Goal: Transaction & Acquisition: Purchase product/service

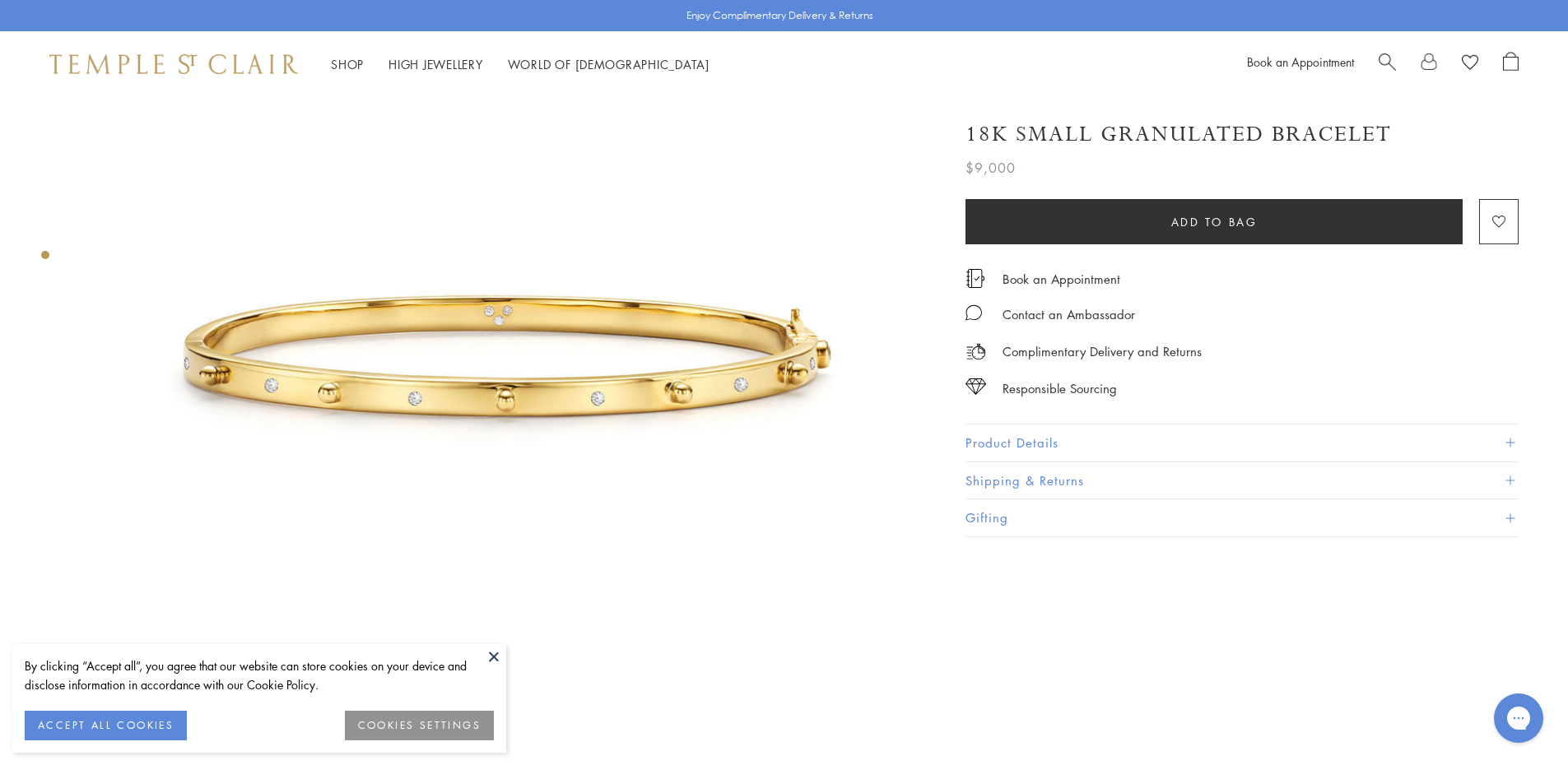
click at [1385, 60] on span "Search" at bounding box center [1387, 60] width 17 height 17
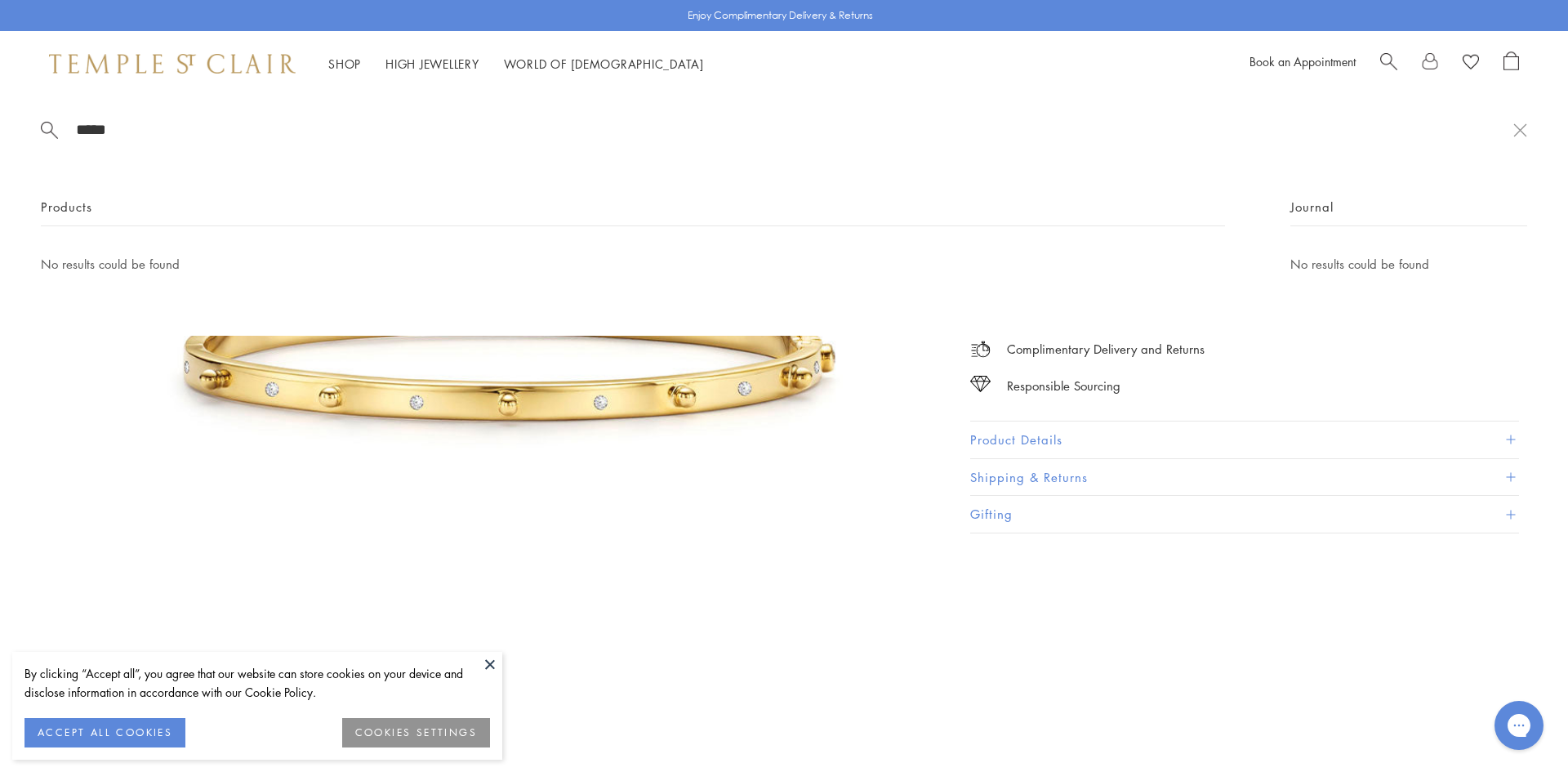
click at [84, 122] on input "*****" at bounding box center [793, 129] width 1439 height 19
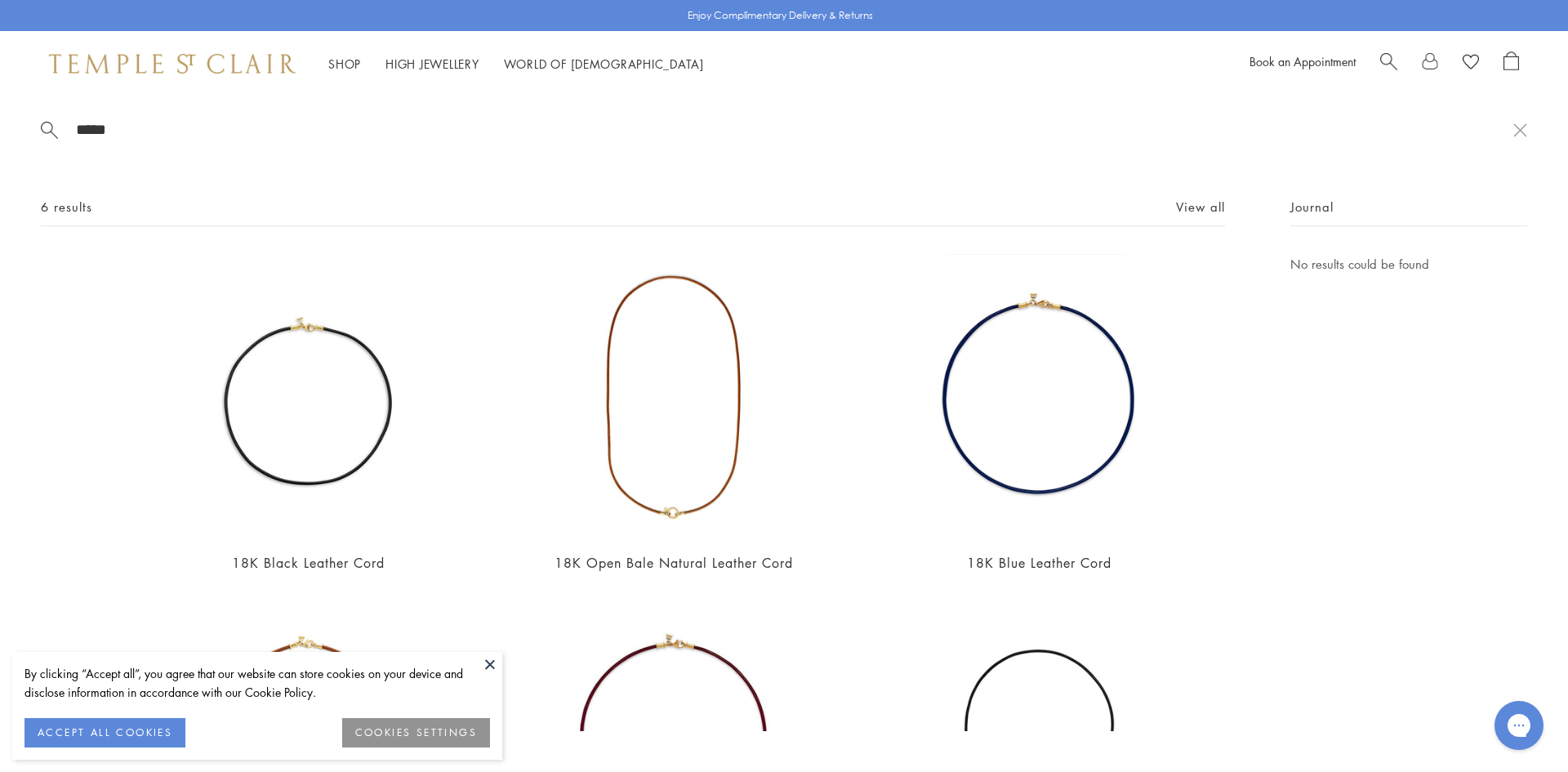
type input "*****"
click at [270, 508] on img at bounding box center [308, 395] width 283 height 283
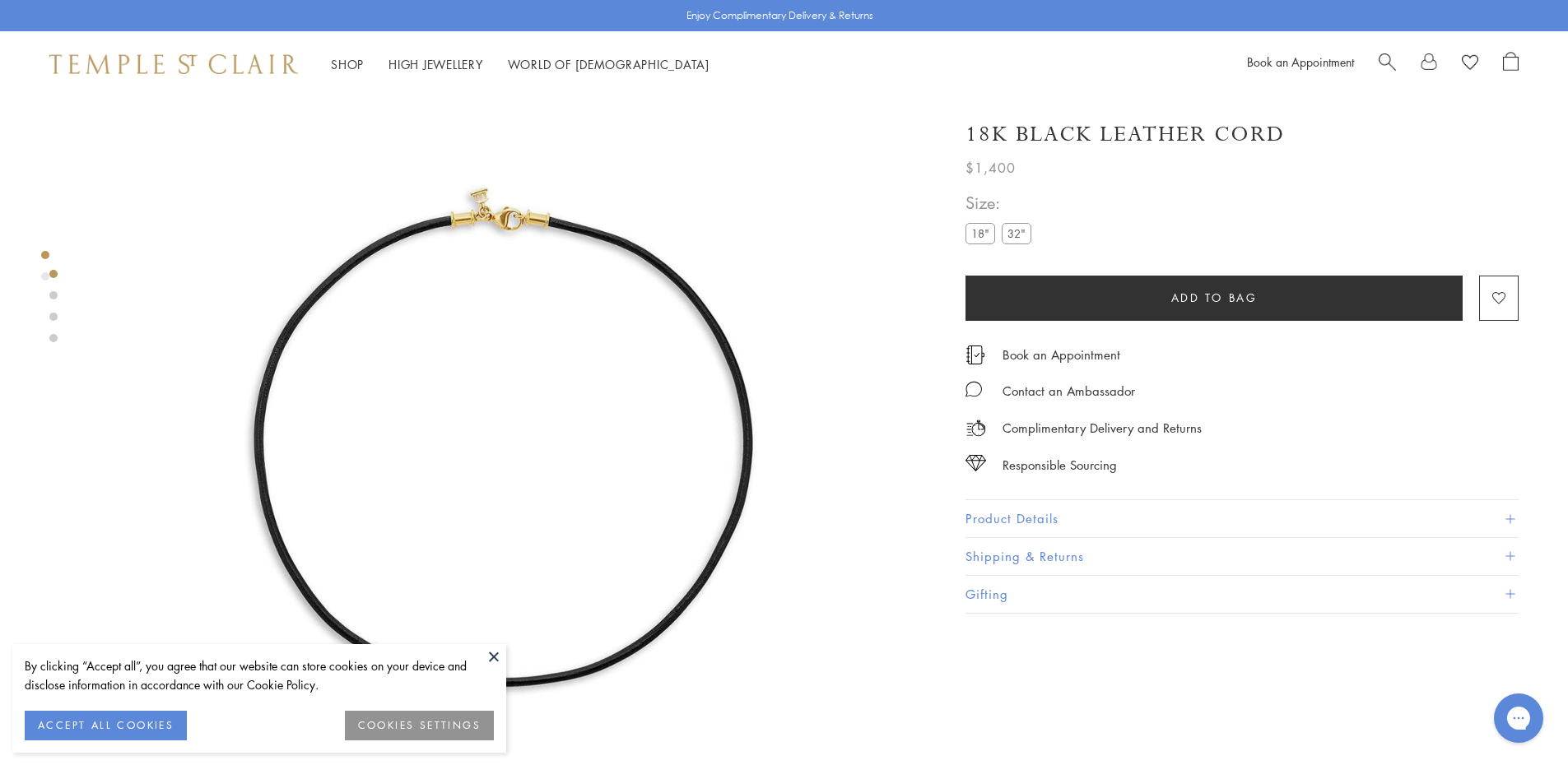
click at [1050, 524] on button "Product Details" at bounding box center [1242, 519] width 553 height 37
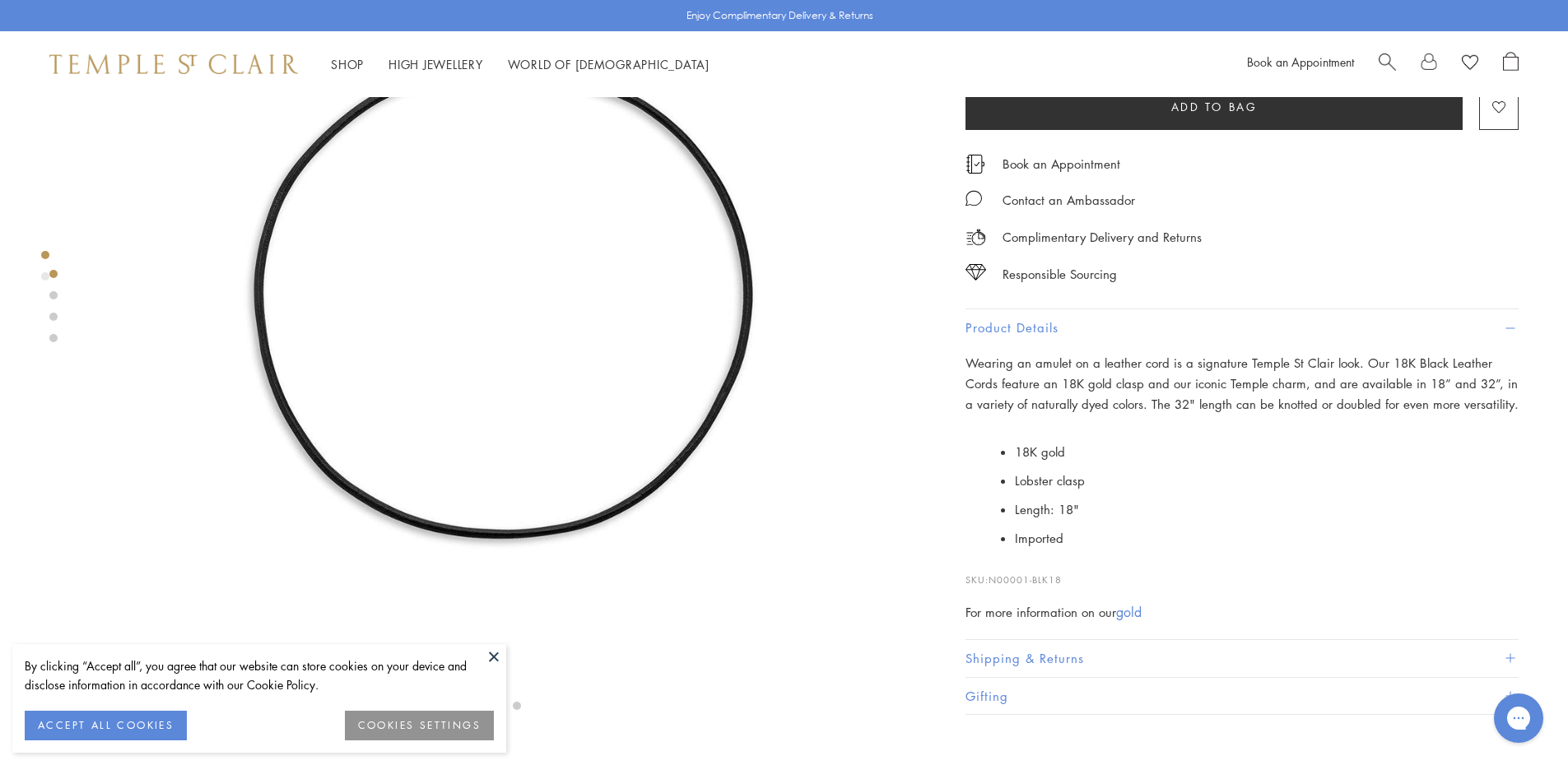
scroll to position [261, 0]
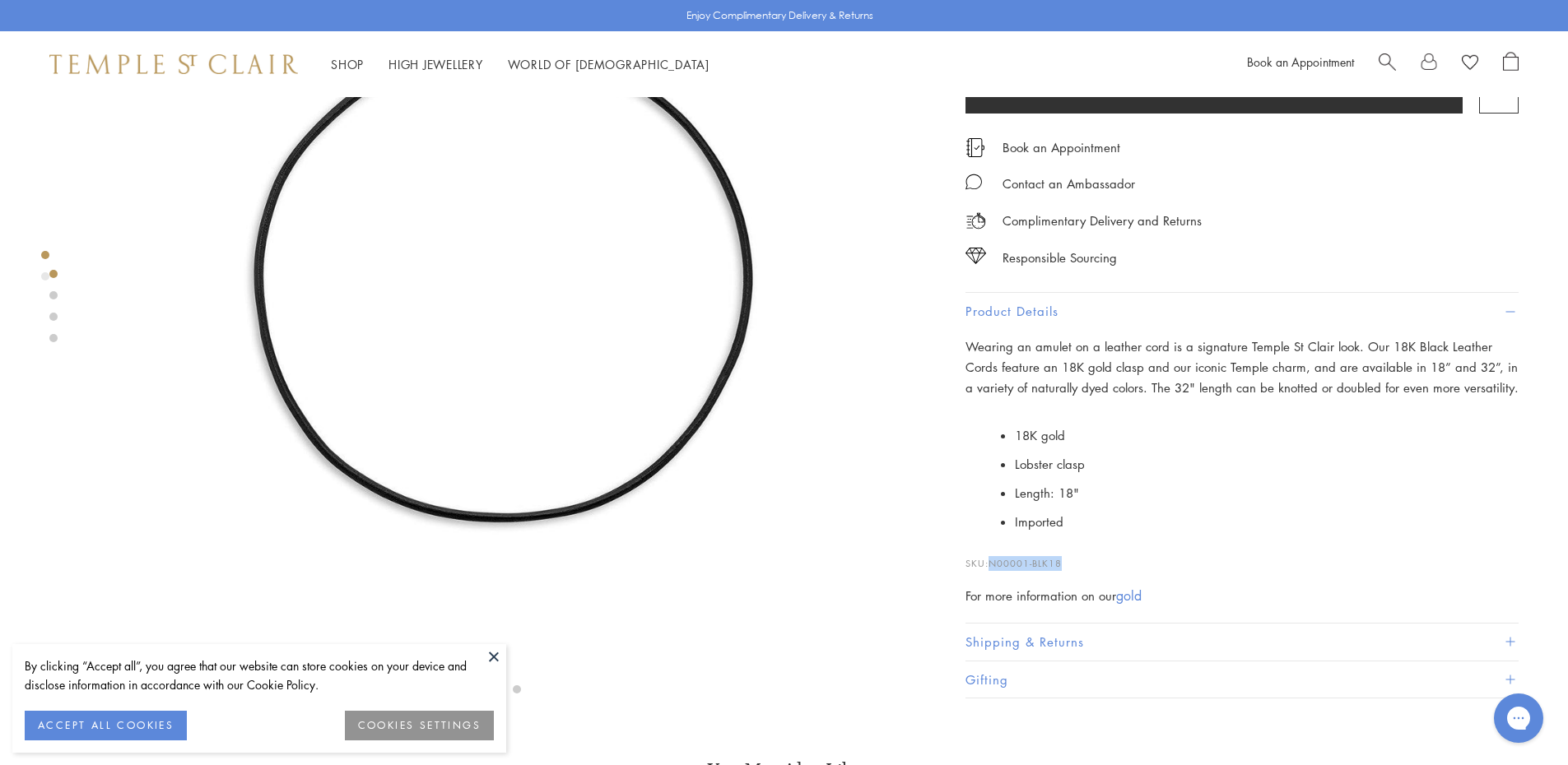
drag, startPoint x: 1063, startPoint y: 564, endPoint x: 992, endPoint y: 566, distance: 71.0
click at [992, 566] on span "N00001-BLK18" at bounding box center [1025, 563] width 73 height 13
copy span "N00001-BLK18"
click at [495, 655] on button at bounding box center [494, 656] width 25 height 25
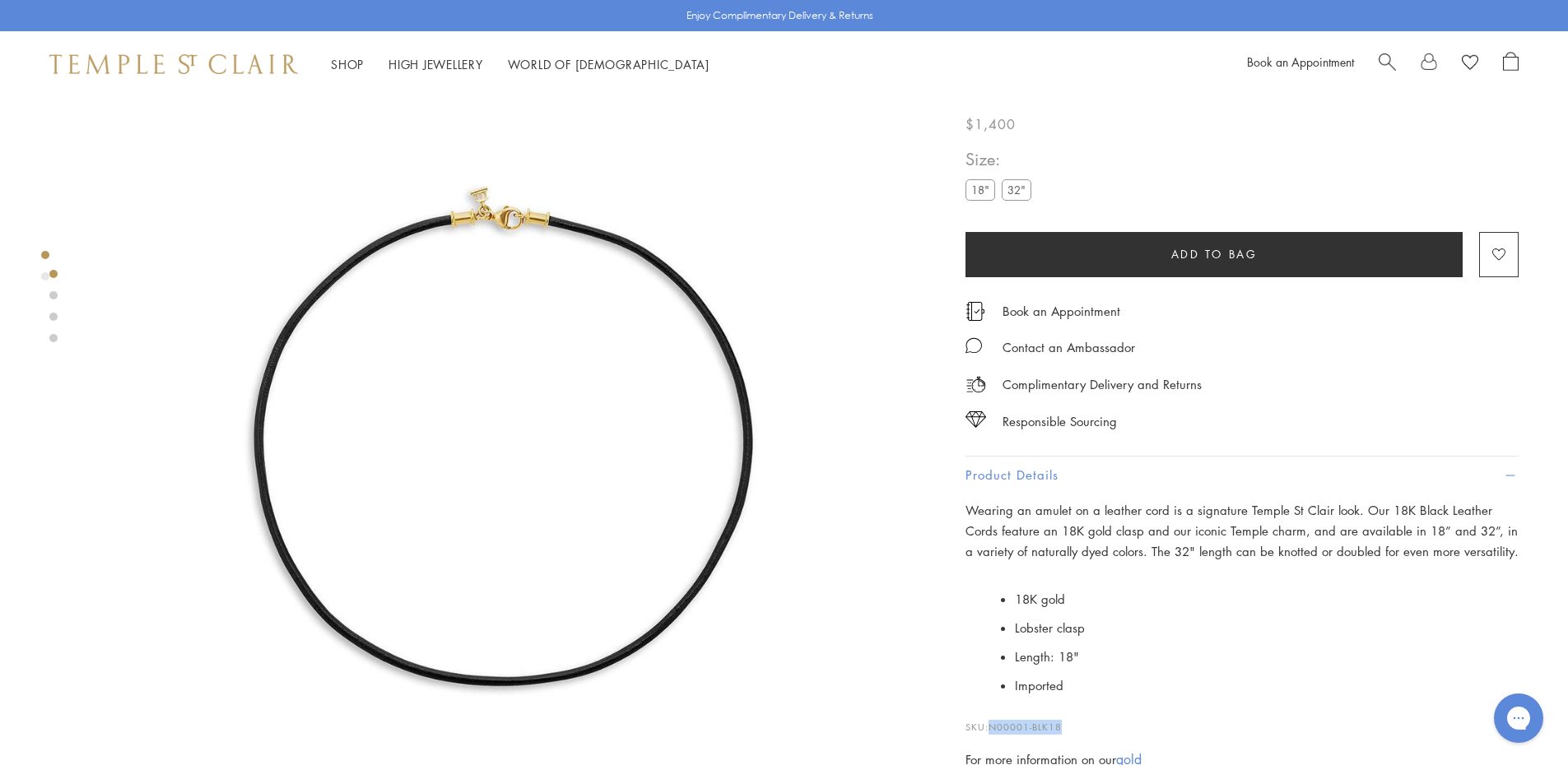
scroll to position [97, 0]
copy span "N00001-BLK18"
